Goal: Task Accomplishment & Management: Manage account settings

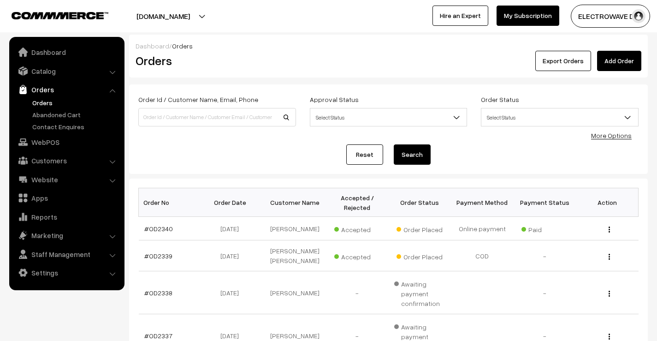
scroll to position [46, 0]
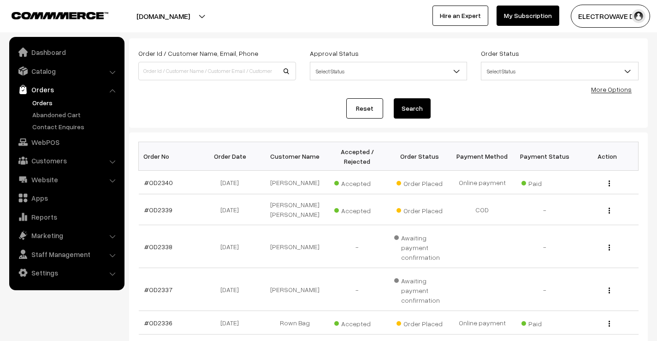
click at [49, 103] on link "Orders" at bounding box center [75, 103] width 91 height 10
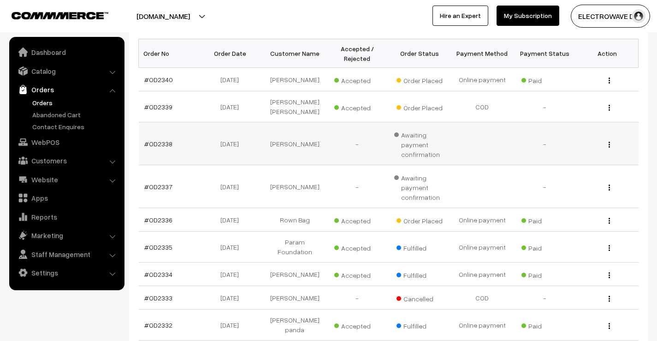
scroll to position [138, 0]
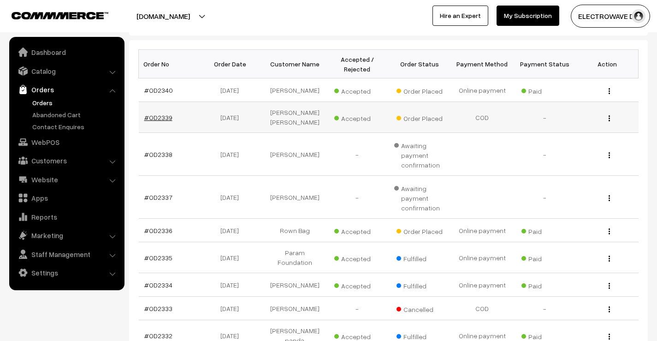
click at [165, 113] on link "#OD2339" at bounding box center [158, 117] width 28 height 8
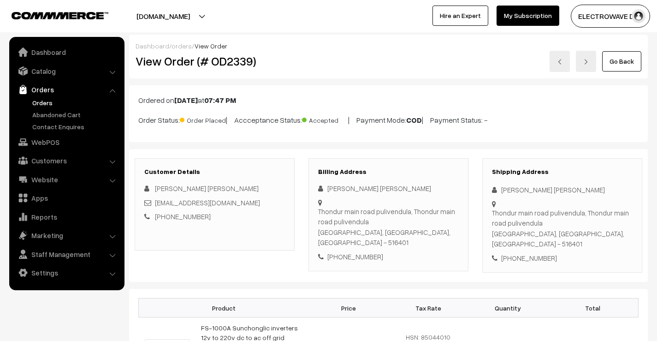
click at [529, 253] on div "+91 9133820392" at bounding box center [562, 258] width 141 height 11
copy div "+91 9133820392"
drag, startPoint x: 390, startPoint y: 300, endPoint x: 348, endPoint y: 317, distance: 45.1
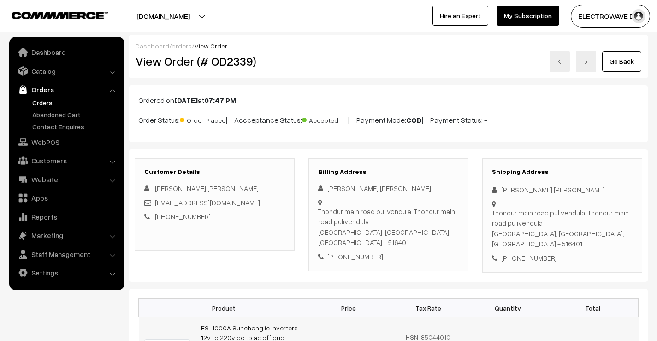
click at [518, 253] on div "[PHONE_NUMBER]" at bounding box center [562, 258] width 141 height 11
click at [518, 253] on div "+91 9133820392" at bounding box center [562, 258] width 141 height 11
copy div "+91 9133820392"
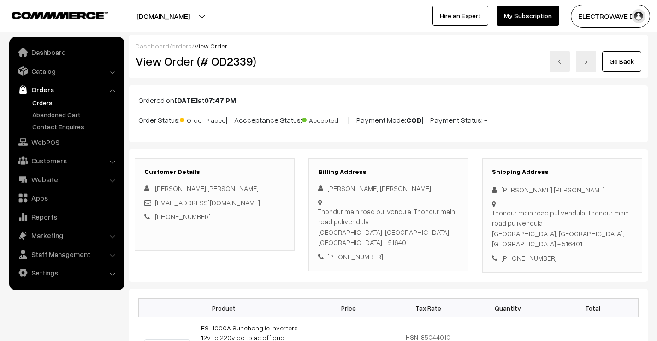
click at [504, 193] on div "[PERSON_NAME] [PERSON_NAME]" at bounding box center [562, 189] width 141 height 11
click at [504, 193] on div "Babu naik Babu naik" at bounding box center [562, 189] width 141 height 11
copy div "Babu"
drag, startPoint x: 199, startPoint y: 203, endPoint x: 154, endPoint y: 203, distance: 45.2
click at [154, 203] on div "lbabunaikbabunaikl@hmai.Com" at bounding box center [214, 202] width 141 height 11
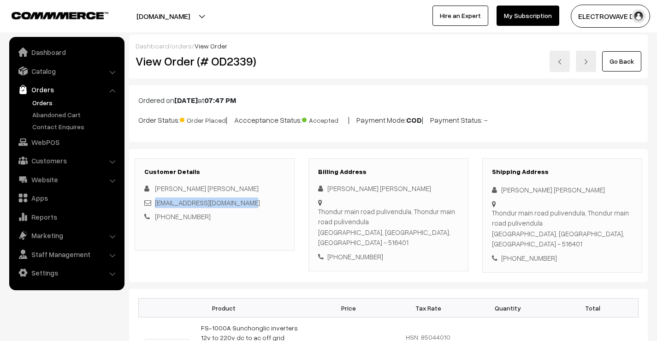
copy link "lbabunaikbabunaikl@hmai.Com"
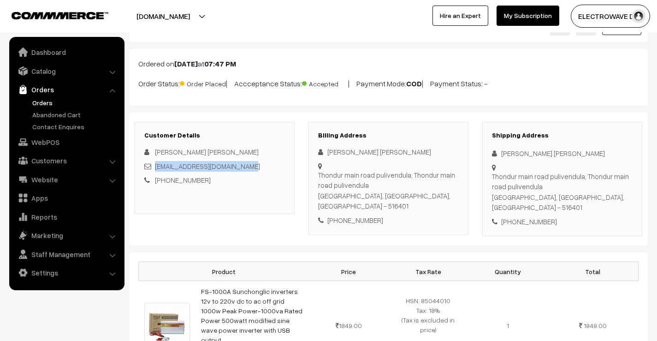
scroll to position [46, 0]
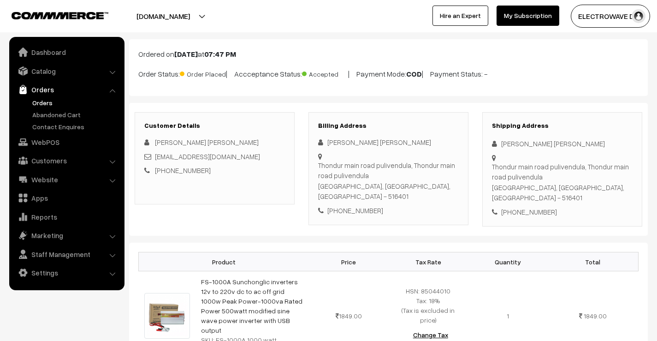
click at [536, 207] on div "+91 9133820392" at bounding box center [562, 212] width 141 height 11
copy div "9133820392"
drag, startPoint x: 497, startPoint y: 140, endPoint x: 544, endPoint y: 174, distance: 58.7
click at [544, 174] on div "Shipping Address Babu naik Babu naik Thondur main road pulivendula, Thondur mai…" at bounding box center [562, 169] width 160 height 115
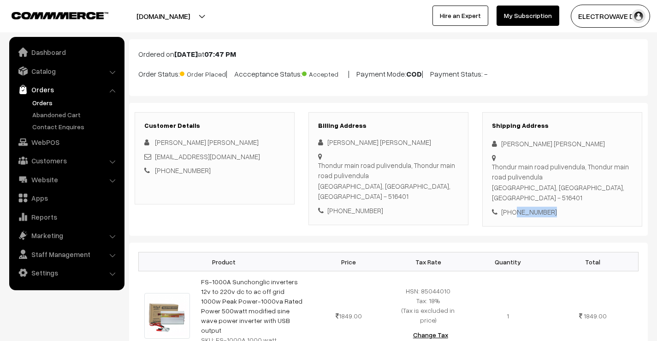
copy div "Babu naik Babu naik Thondur main road pulivendula, Thondur main road pulivendula"
drag, startPoint x: 492, startPoint y: 189, endPoint x: 552, endPoint y: 200, distance: 61.0
click at [552, 200] on div "Shipping Address Babu naik Babu naik Thondur main road pulivendula, Thondur mai…" at bounding box center [562, 169] width 160 height 115
copy div "Thondur, Andhra Pradesh, India - 516401 +91 9133820392"
click at [552, 207] on div "+91 9133820392" at bounding box center [562, 212] width 141 height 11
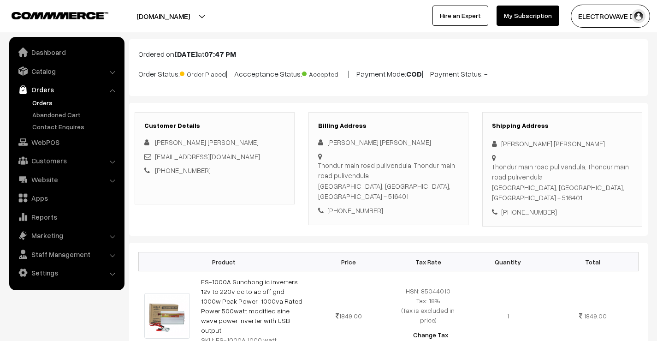
click at [527, 207] on div "+91 9133820392" at bounding box center [562, 212] width 141 height 11
copy div "9133820392"
click at [595, 189] on div "Thondur main road pulivendula, Thondur main road pulivendula Thondur, Andhra Pr…" at bounding box center [562, 181] width 141 height 41
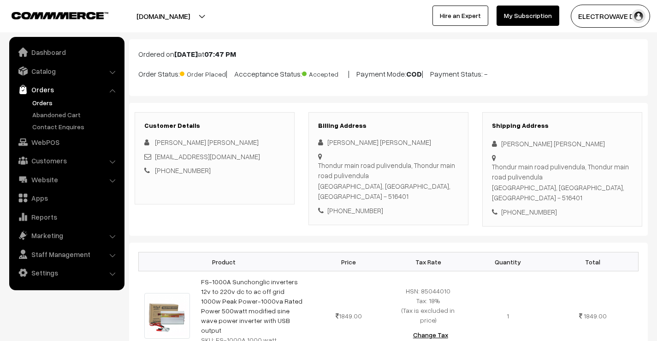
copy div "516401"
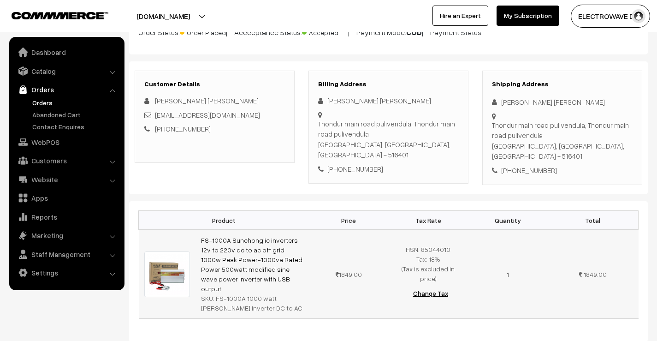
scroll to position [138, 0]
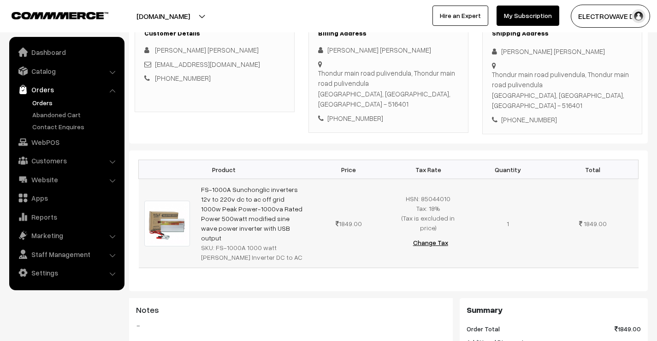
drag, startPoint x: 224, startPoint y: 212, endPoint x: 198, endPoint y: 177, distance: 43.4
click at [198, 179] on td "FS-1000A Sunchonglic inverters 12v to 220v dc to ac off grid 1000w Peak Power-1…" at bounding box center [251, 223] width 113 height 89
copy link "FS-1000A Sunchonglic inverters 12v to 220v dc to ac off grid 1000w Peak Power-1…"
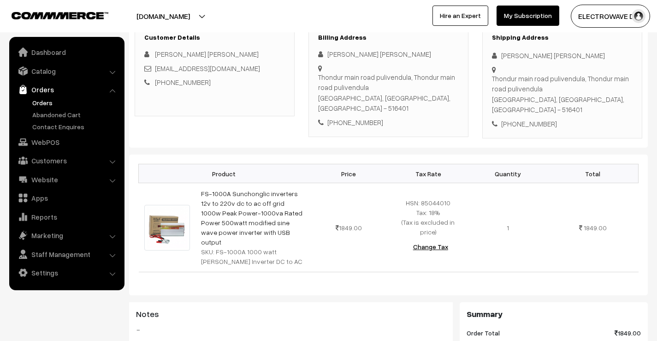
scroll to position [0, 0]
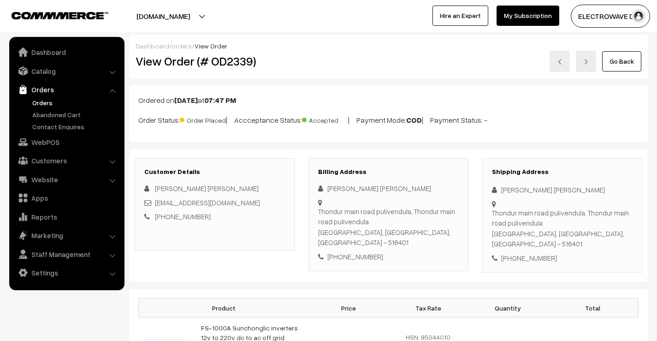
click at [232, 59] on h2 "View Order (# OD2339)" at bounding box center [215, 61] width 159 height 14
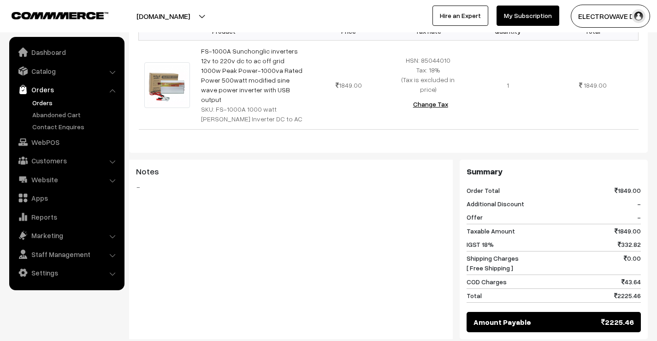
scroll to position [369, 0]
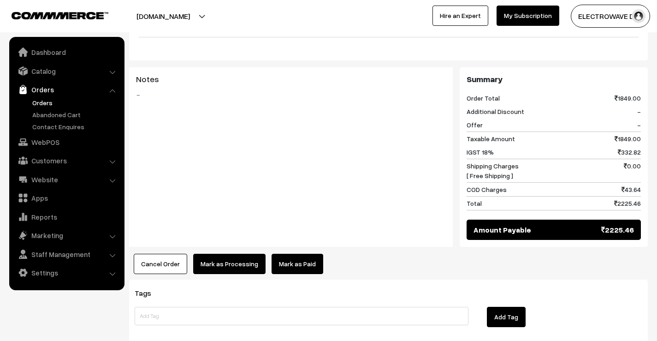
click at [168, 254] on button "Cancel Order" at bounding box center [160, 264] width 53 height 20
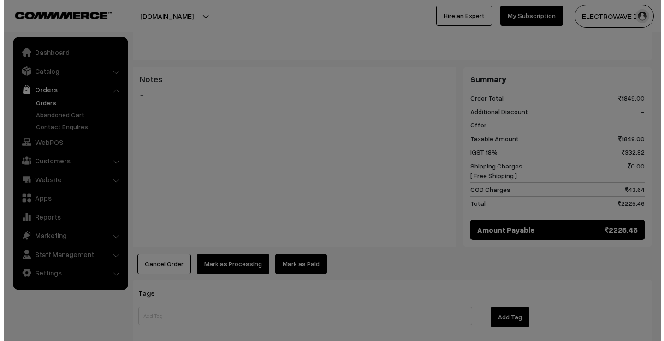
scroll to position [368, 0]
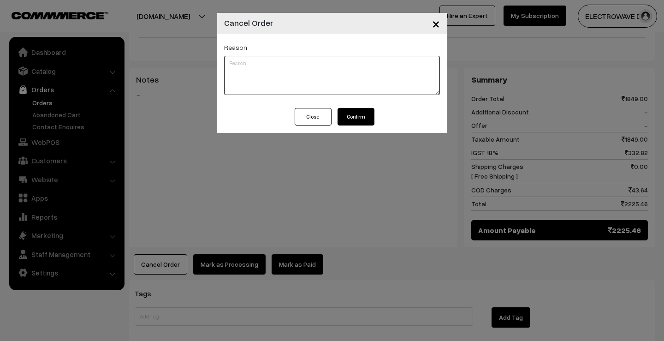
click at [256, 87] on textarea at bounding box center [332, 75] width 216 height 39
click at [435, 27] on span "×" at bounding box center [436, 23] width 8 height 17
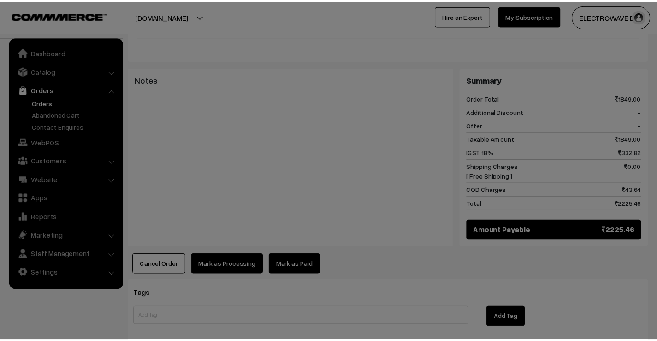
scroll to position [369, 0]
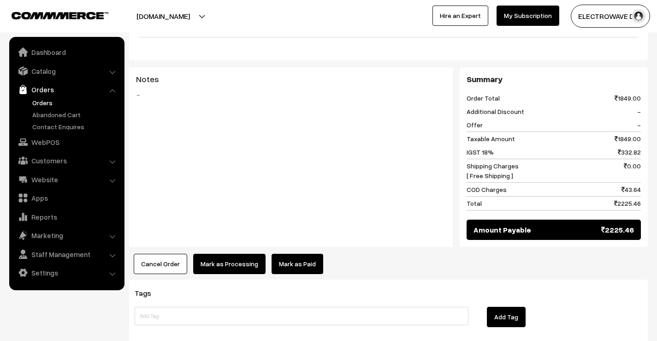
click at [42, 101] on link "Orders" at bounding box center [75, 103] width 91 height 10
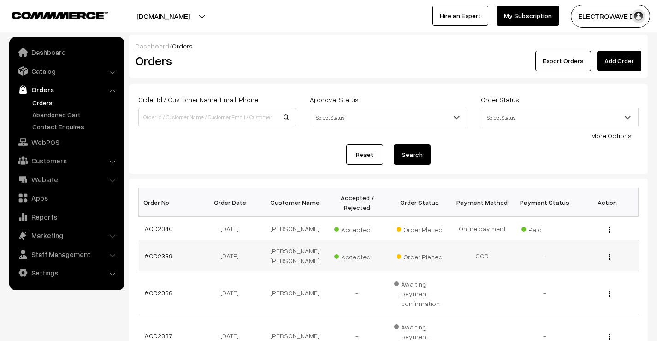
click at [162, 256] on link "#OD2339" at bounding box center [158, 256] width 28 height 8
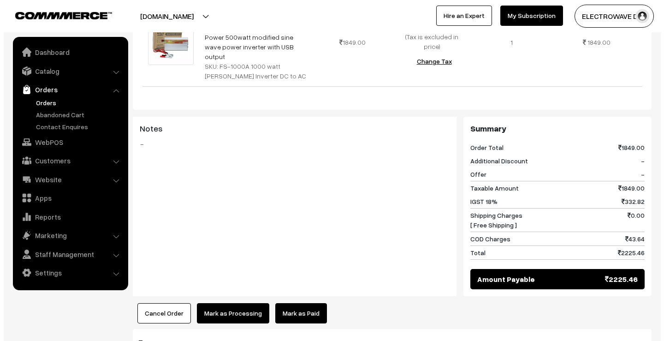
scroll to position [413, 0]
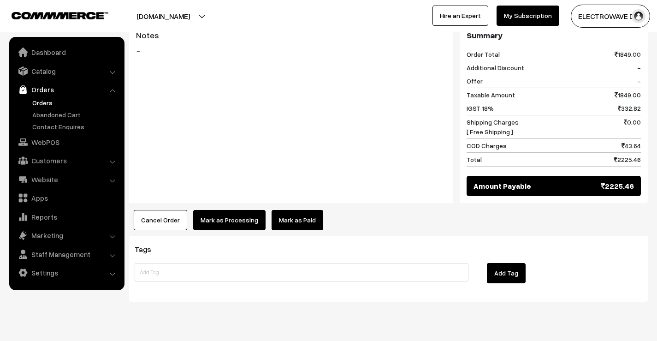
click at [164, 210] on button "Cancel Order" at bounding box center [160, 220] width 53 height 20
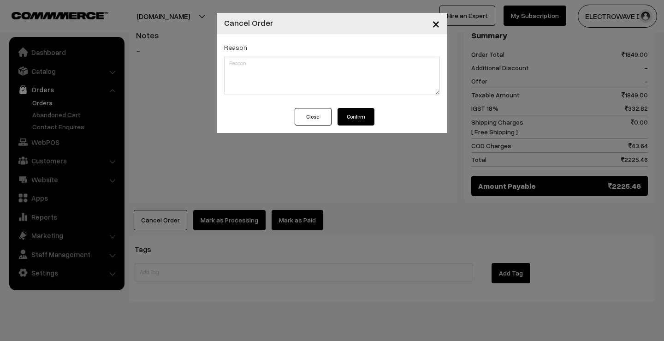
click at [351, 118] on button "Confirm" at bounding box center [355, 117] width 37 height 18
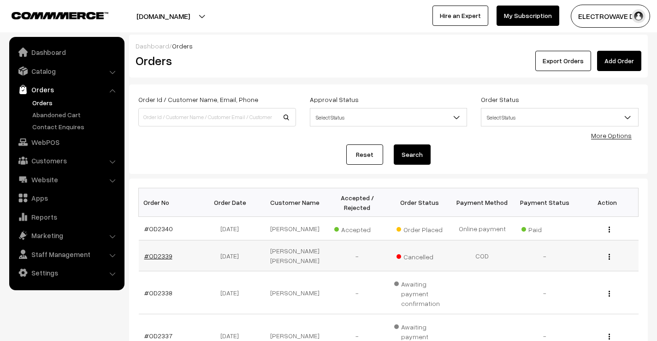
click at [164, 256] on link "#OD2339" at bounding box center [158, 256] width 28 height 8
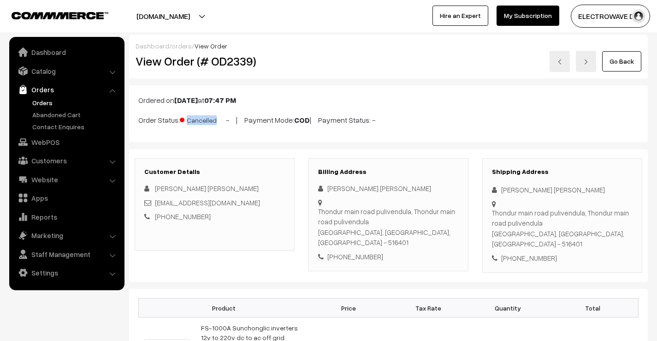
drag, startPoint x: 137, startPoint y: 123, endPoint x: 218, endPoint y: 119, distance: 80.3
click at [218, 119] on div "Ordered on Sep 26, 2025 at 07:47 PM Order Status: Cancelled - | Payment Mode: C…" at bounding box center [388, 113] width 519 height 57
click at [234, 62] on h2 "View Order (# OD2339)" at bounding box center [215, 61] width 159 height 14
copy h2 "OD2339"
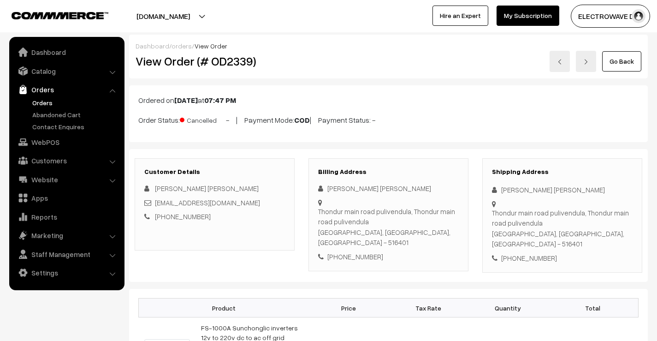
click at [205, 121] on span "Cancelled" at bounding box center [203, 119] width 46 height 12
drag, startPoint x: 205, startPoint y: 121, endPoint x: 213, endPoint y: 123, distance: 7.6
click at [213, 123] on p "Order Status: Cancelled - | Payment Mode: COD | Payment Status: -" at bounding box center [388, 119] width 500 height 12
copy p "Order Status: Cancelled"
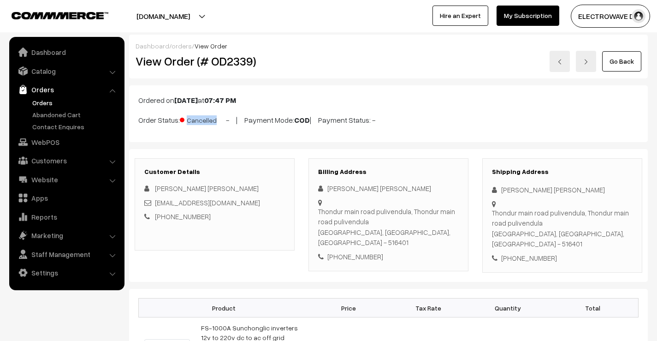
click at [51, 99] on link "Orders" at bounding box center [75, 103] width 91 height 10
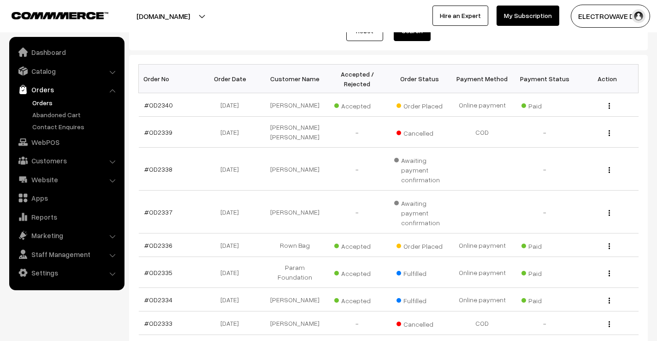
scroll to position [138, 0]
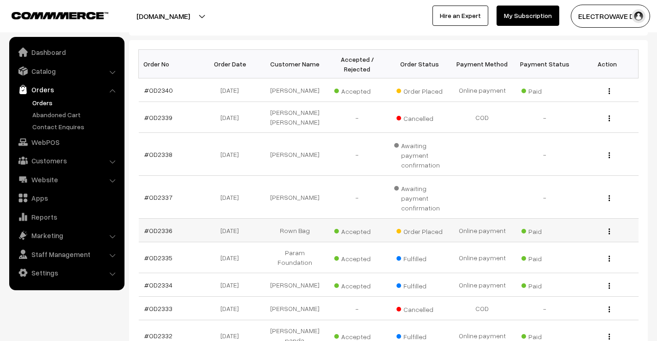
click at [166, 225] on td "#OD2336" at bounding box center [170, 230] width 63 height 24
click at [161, 230] on link "#OD2336" at bounding box center [158, 230] width 28 height 8
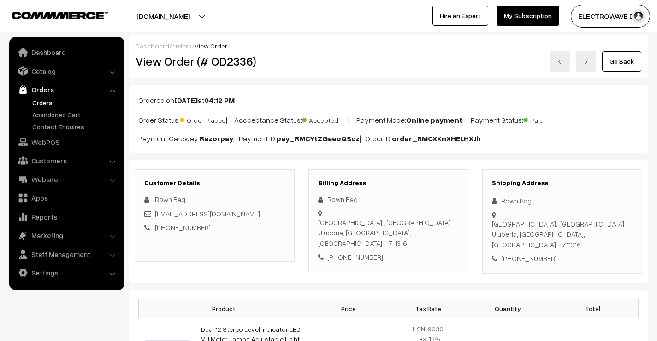
drag, startPoint x: 37, startPoint y: 105, endPoint x: 46, endPoint y: 70, distance: 35.8
click at [36, 104] on link "Orders" at bounding box center [75, 103] width 91 height 10
